Goal: Transaction & Acquisition: Book appointment/travel/reservation

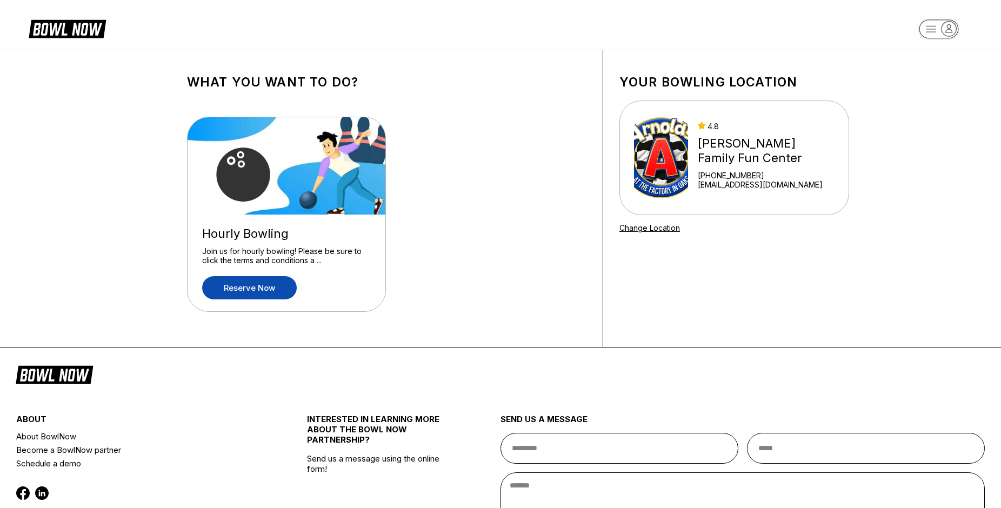
click at [261, 287] on link "Reserve now" at bounding box center [249, 287] width 95 height 23
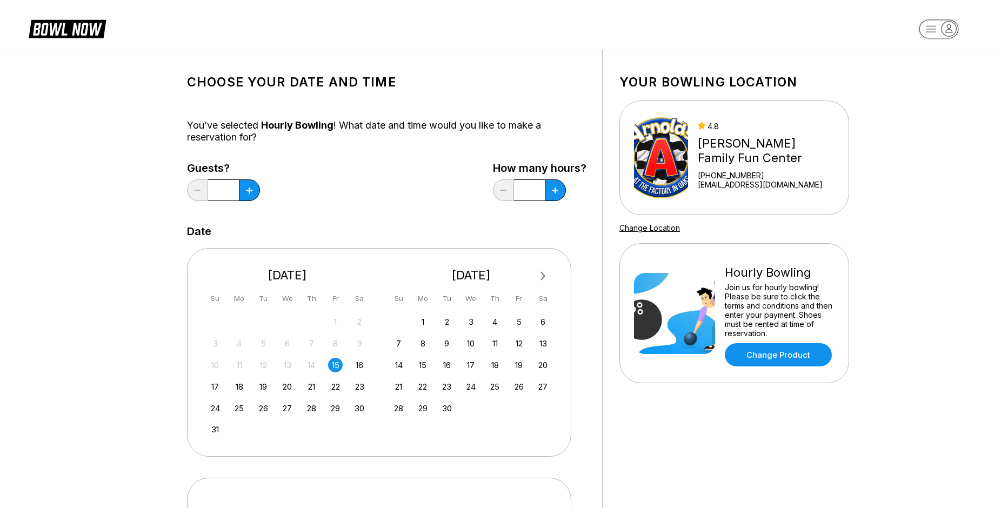
click at [542, 275] on span "Next Month" at bounding box center [542, 276] width 0 height 12
click at [543, 384] on div "22" at bounding box center [542, 386] width 15 height 15
click at [250, 191] on icon at bounding box center [249, 190] width 6 height 6
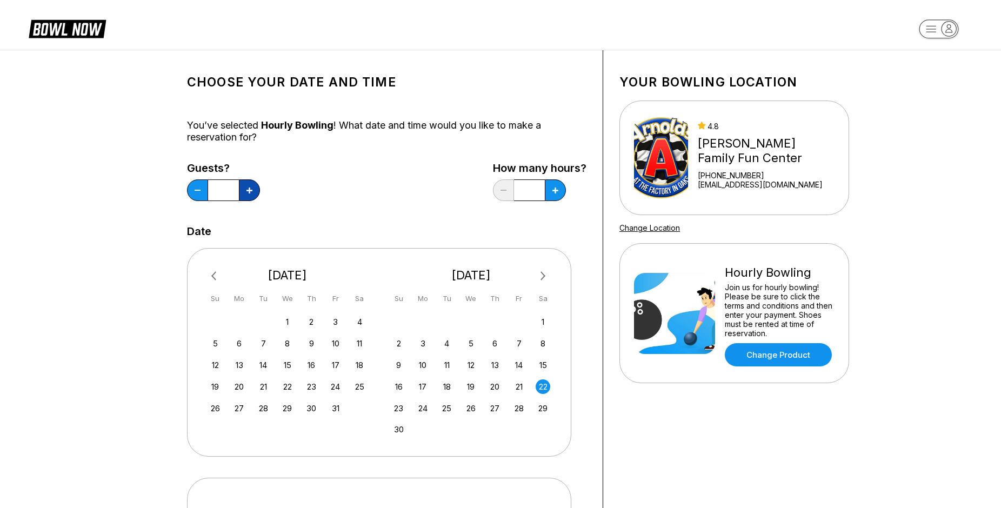
click at [250, 191] on icon at bounding box center [249, 190] width 6 height 6
type input "*"
click at [260, 187] on button at bounding box center [249, 190] width 21 height 22
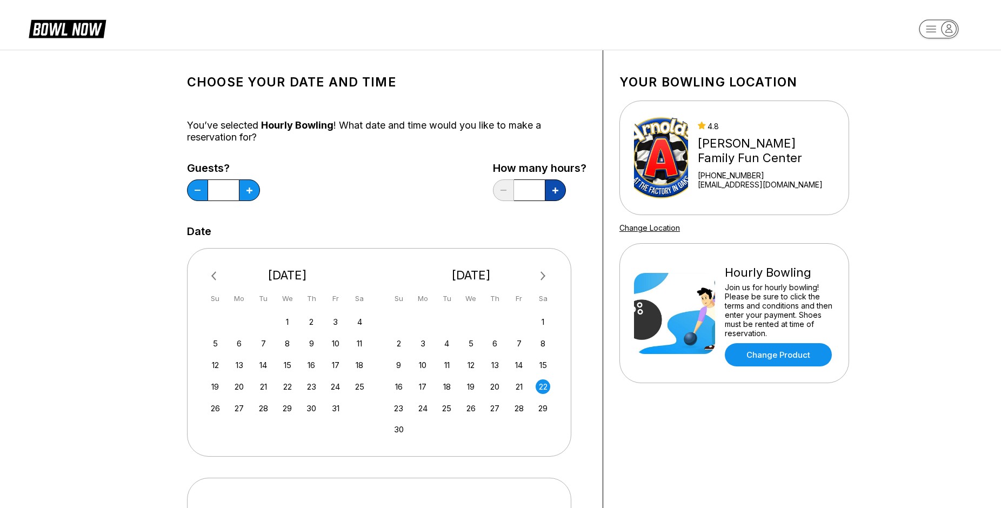
type input "***"
click at [117, 155] on div "Choose your Date and time You’ve selected Hourly Bowling ! What date and time w…" at bounding box center [500, 369] width 1001 height 638
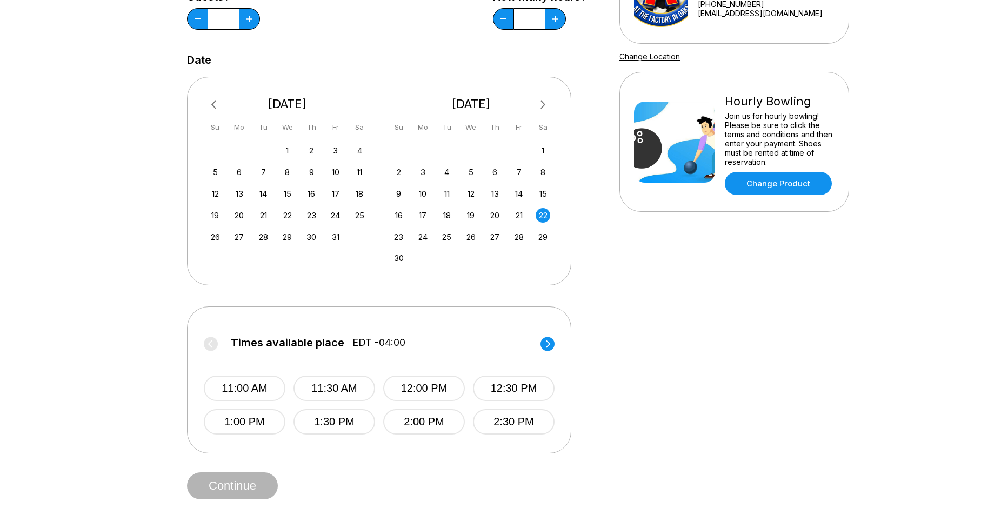
scroll to position [220, 0]
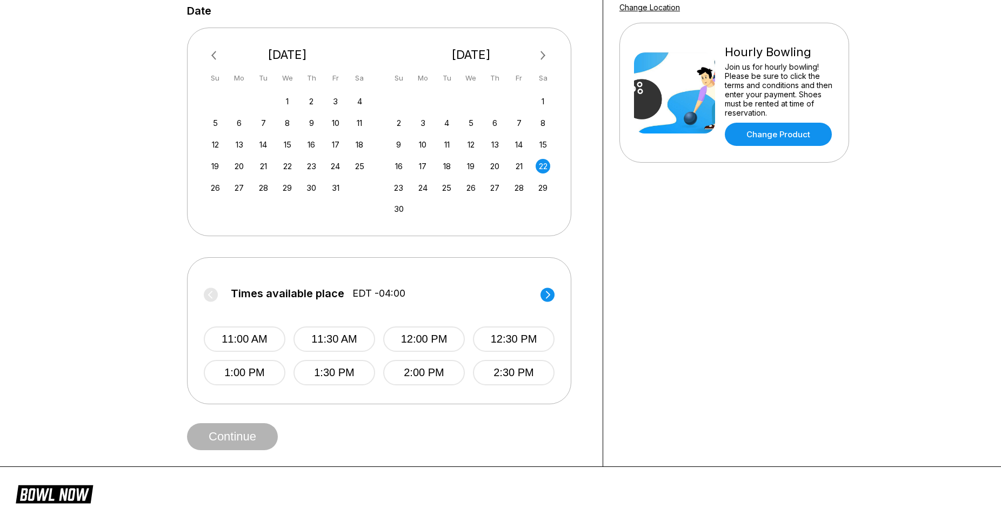
click at [550, 295] on circle at bounding box center [547, 294] width 14 height 14
click at [260, 339] on button "3:00 PM" at bounding box center [245, 338] width 82 height 25
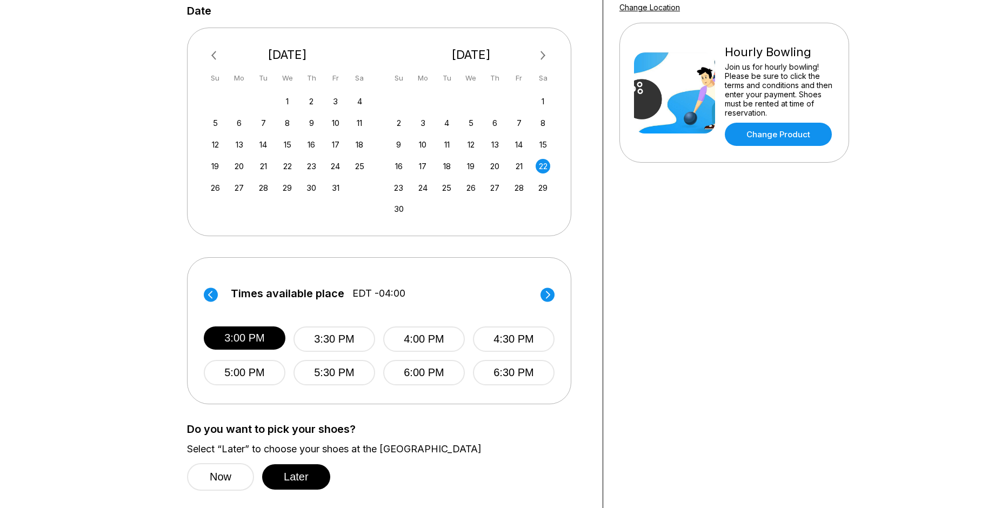
click at [117, 303] on div "Choose your Date and time You’ve selected Hourly Bowling ! What date and time w…" at bounding box center [500, 191] width 1001 height 724
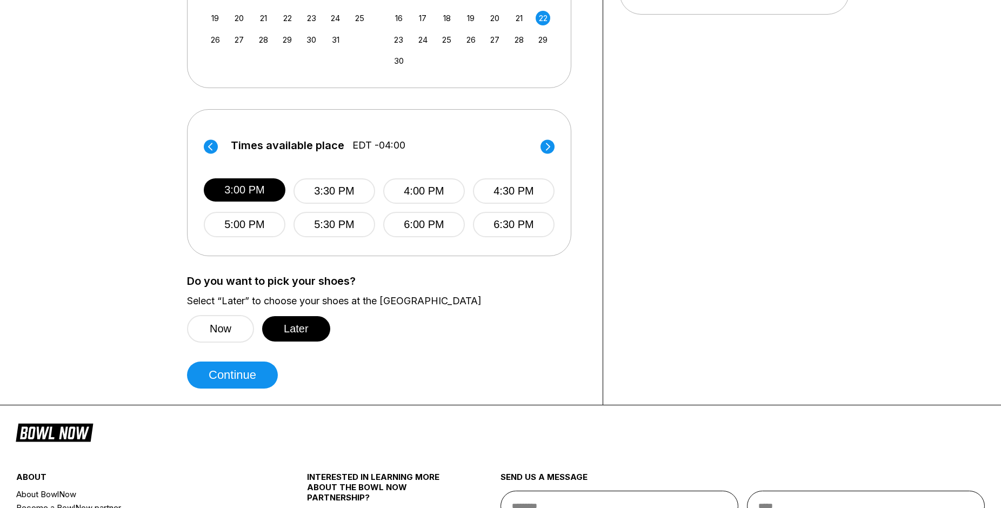
scroll to position [386, 0]
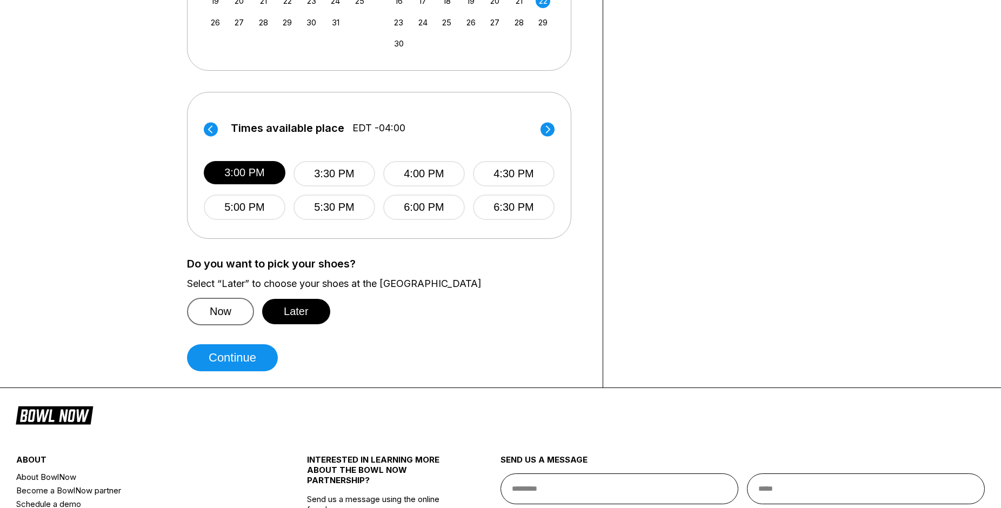
click at [217, 307] on button "Now" at bounding box center [220, 312] width 67 height 28
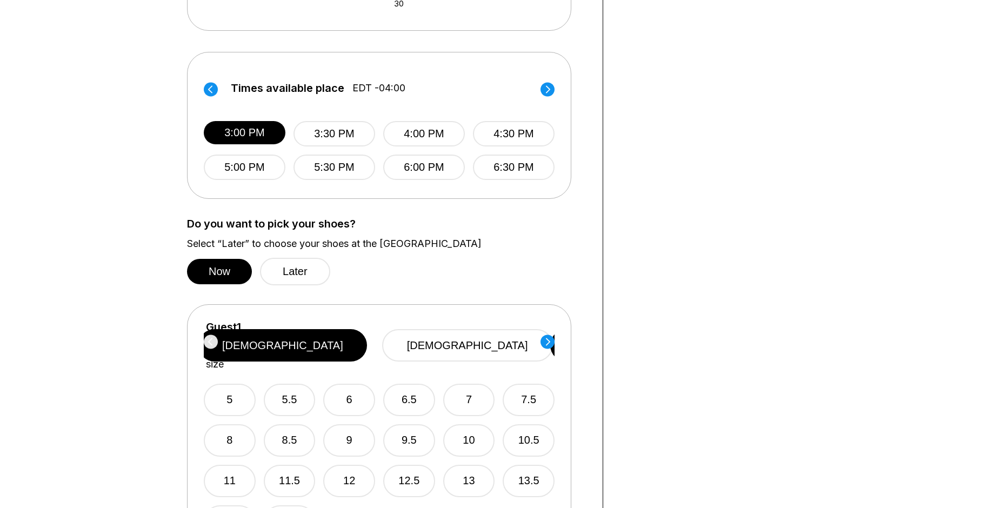
scroll to position [496, 0]
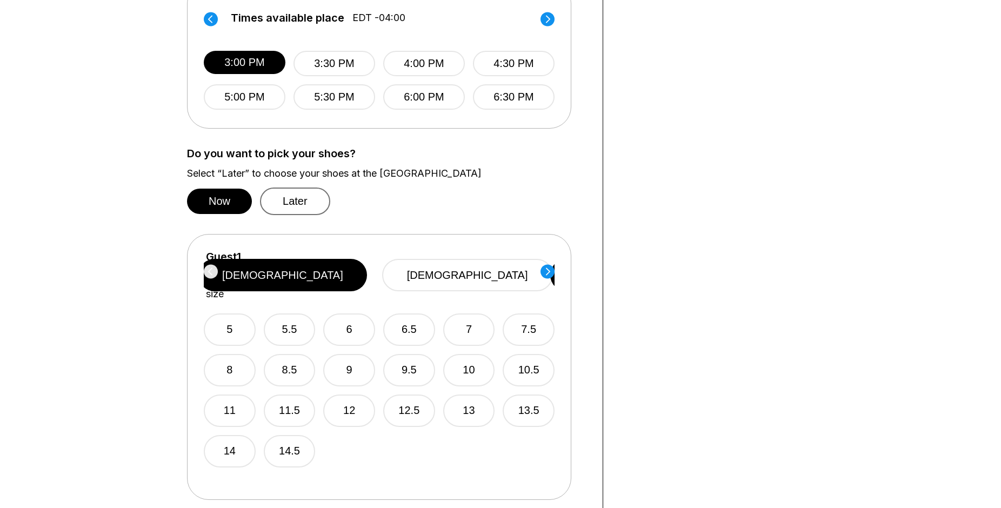
click at [294, 200] on button "Later" at bounding box center [295, 201] width 70 height 28
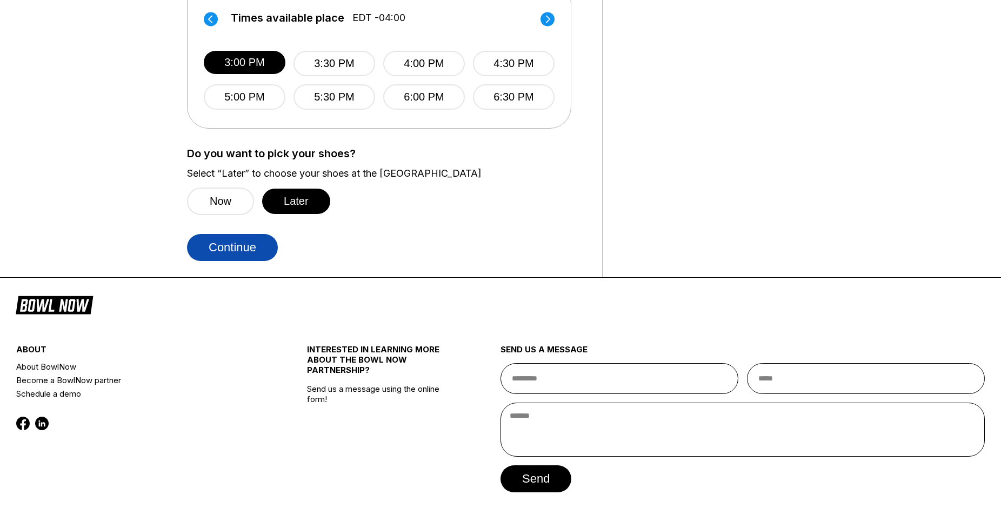
click at [239, 248] on button "Continue" at bounding box center [232, 247] width 91 height 27
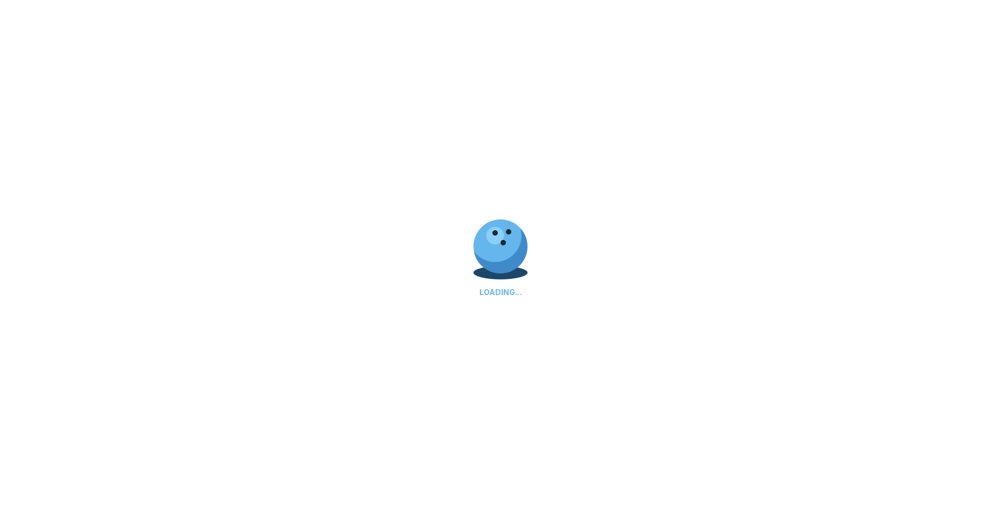
scroll to position [0, 0]
select select "**"
